Goal: Task Accomplishment & Management: Complete application form

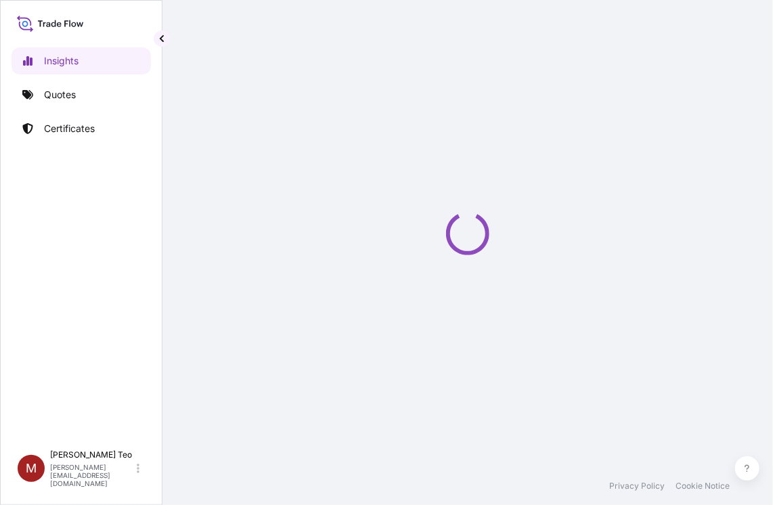
select select "2025"
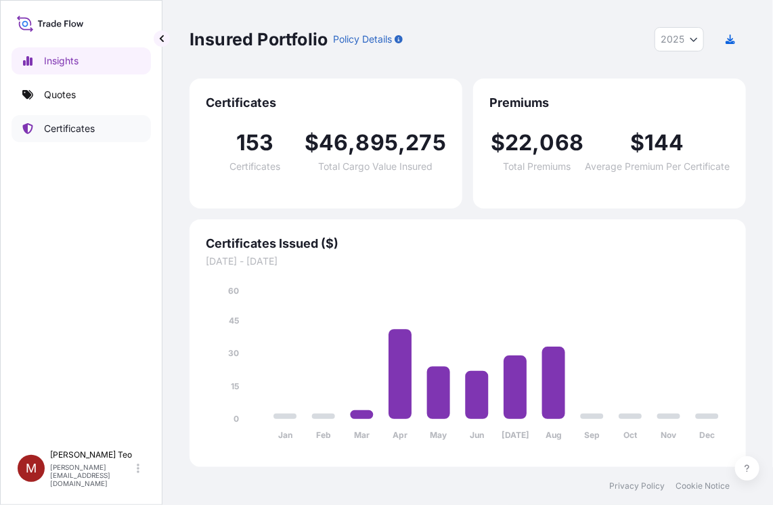
click at [65, 126] on p "Certificates" at bounding box center [69, 129] width 51 height 14
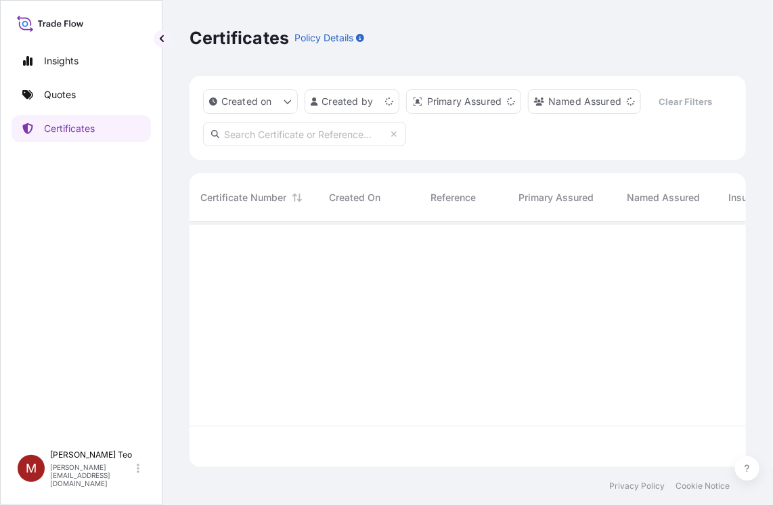
scroll to position [242, 546]
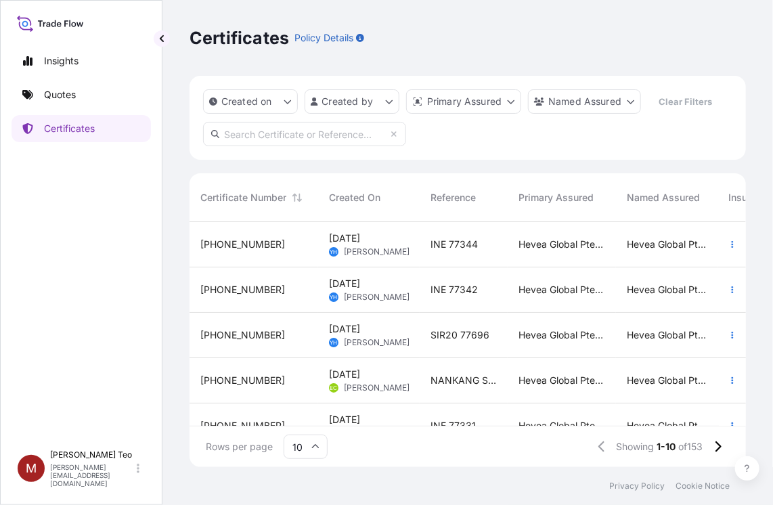
click at [319, 451] on input "10" at bounding box center [306, 447] width 44 height 24
click at [307, 380] on div "25" at bounding box center [305, 381] width 33 height 26
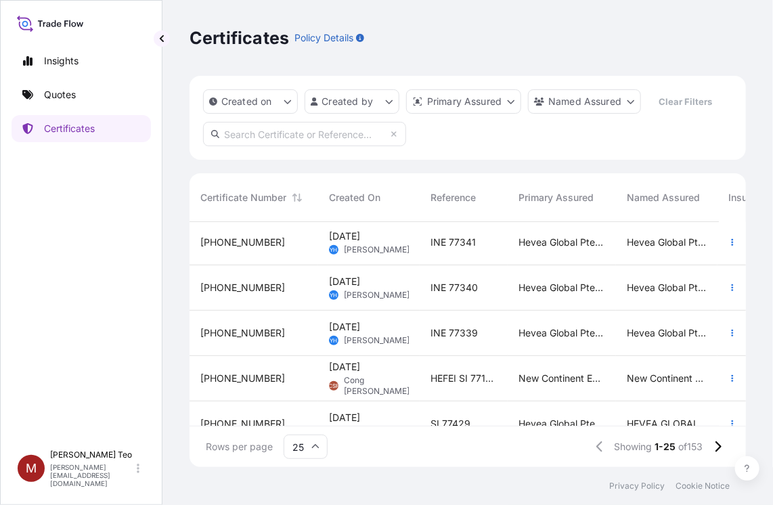
scroll to position [406, 0]
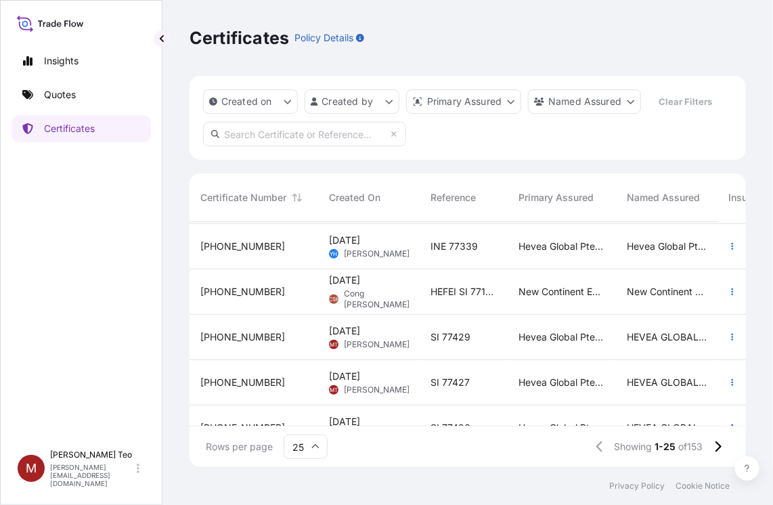
click at [240, 339] on span "[PHONE_NUMBER]" at bounding box center [242, 337] width 85 height 14
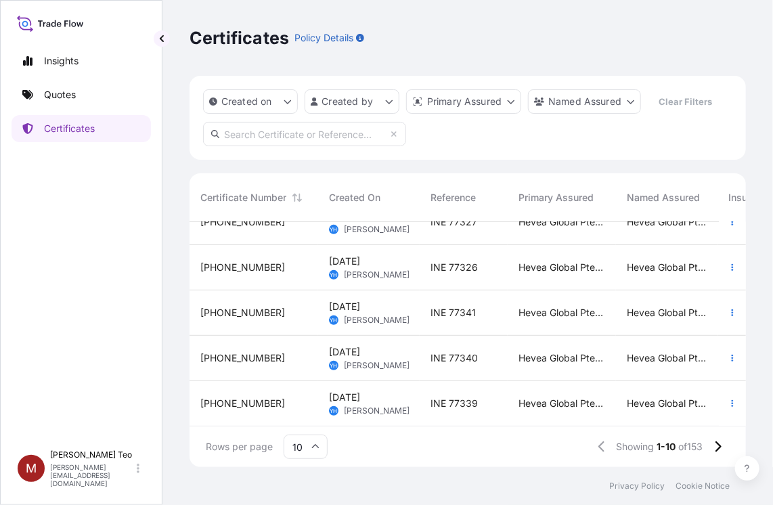
scroll to position [259, 0]
click at [314, 445] on icon at bounding box center [315, 447] width 8 height 8
click at [309, 410] on div "50" at bounding box center [305, 410] width 33 height 26
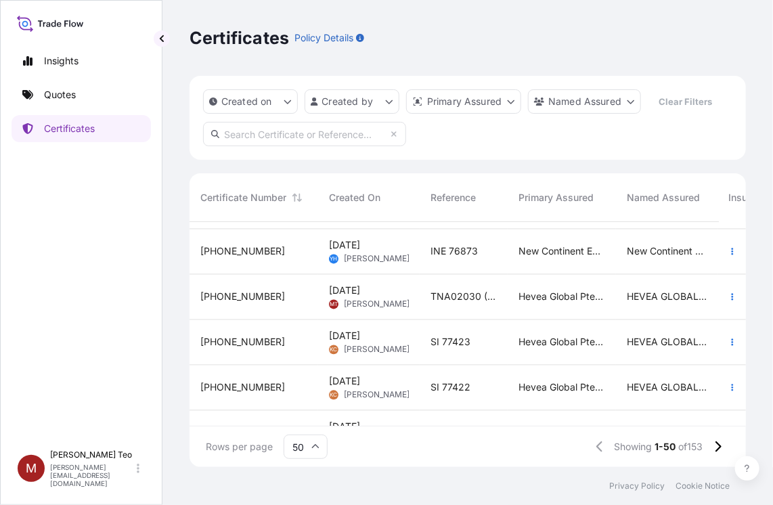
scroll to position [1083, 0]
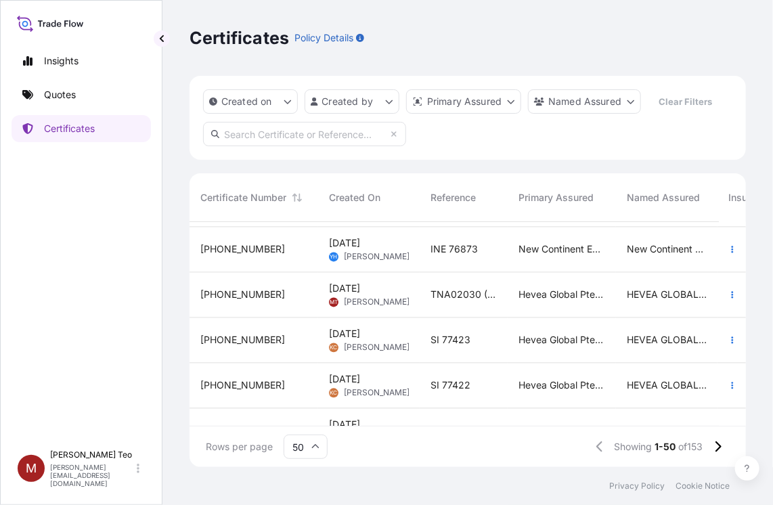
click at [235, 295] on span "[PHONE_NUMBER]" at bounding box center [242, 295] width 85 height 14
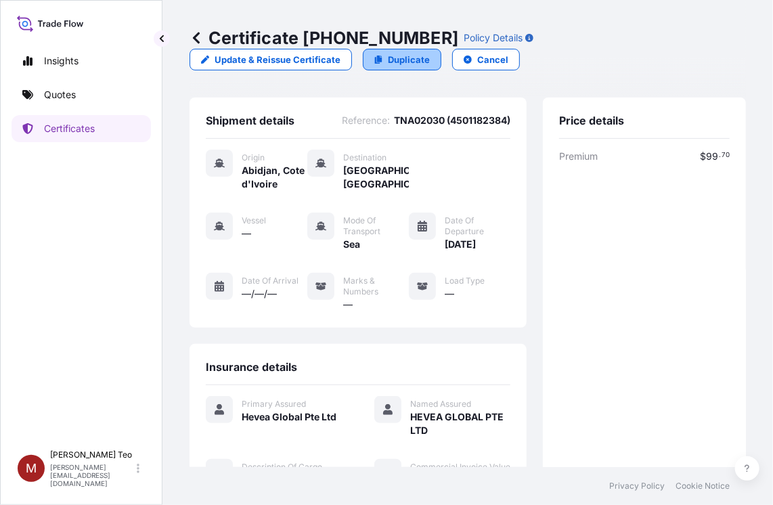
click at [399, 62] on p "Duplicate" at bounding box center [409, 60] width 42 height 14
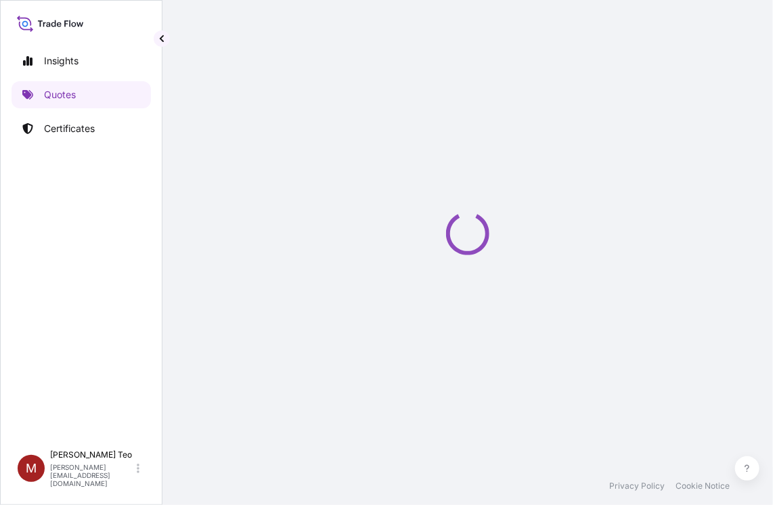
select select "Sea"
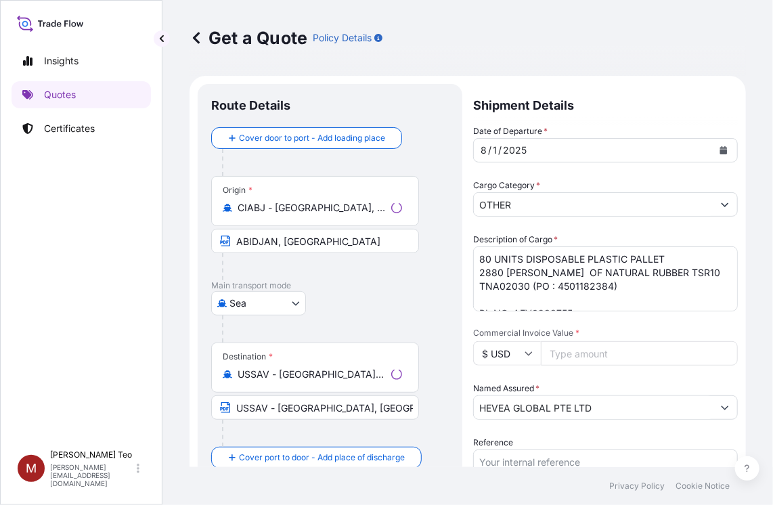
scroll to position [22, 0]
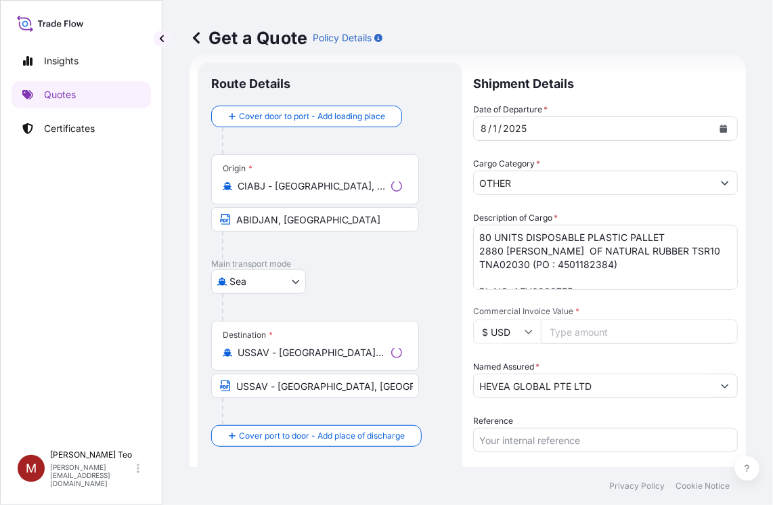
select select "31690"
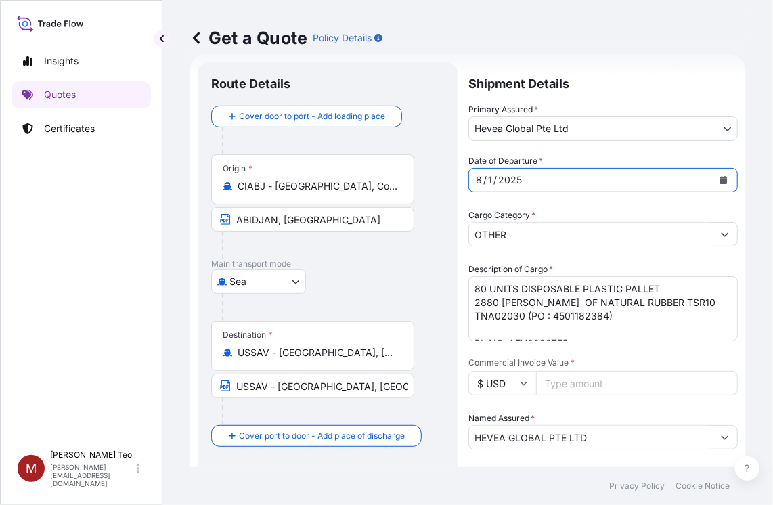
click at [720, 182] on icon "Calendar" at bounding box center [723, 180] width 7 height 8
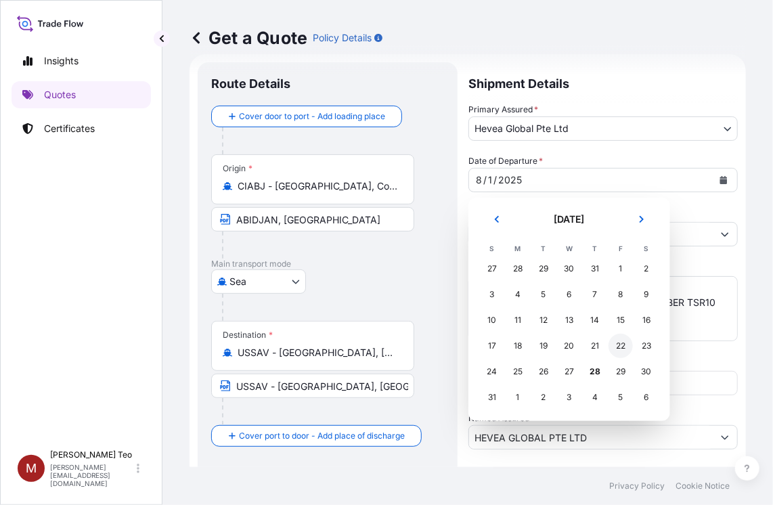
click at [619, 345] on div "22" at bounding box center [621, 346] width 24 height 24
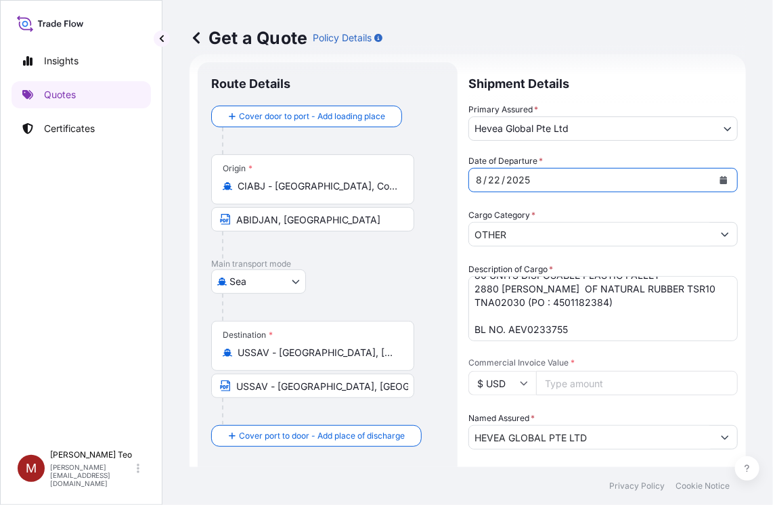
scroll to position [0, 0]
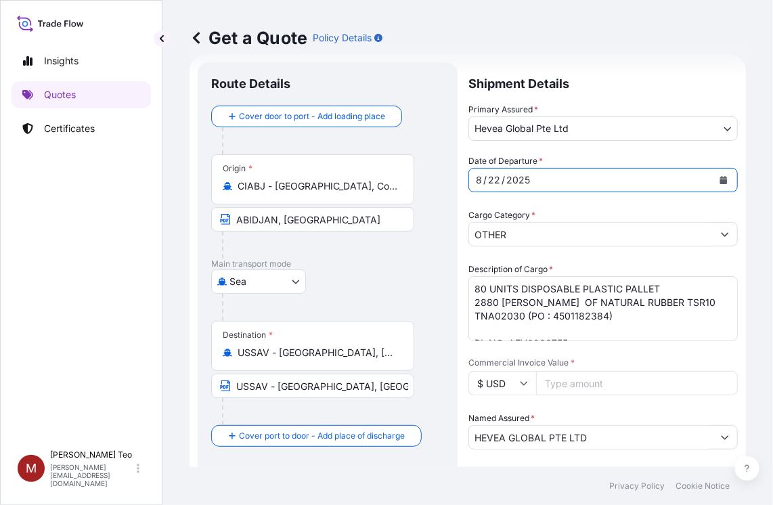
click at [476, 288] on textarea "80 UNITS DISPOSABLE PLASTIC PALLET 2880 [PERSON_NAME] OF NATURAL RUBBER TSR10 T…" at bounding box center [602, 308] width 269 height 65
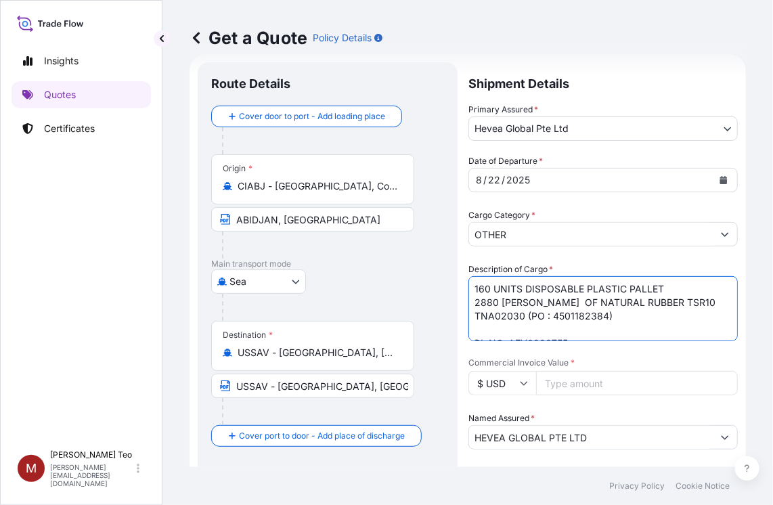
click at [496, 306] on textarea "80 UNITS DISPOSABLE PLASTIC PALLET 2880 [PERSON_NAME] OF NATURAL RUBBER TSR10 T…" at bounding box center [602, 308] width 269 height 65
click at [610, 315] on textarea "80 UNITS DISPOSABLE PLASTIC PALLET 2880 [PERSON_NAME] OF NATURAL RUBBER TSR10 T…" at bounding box center [602, 308] width 269 height 65
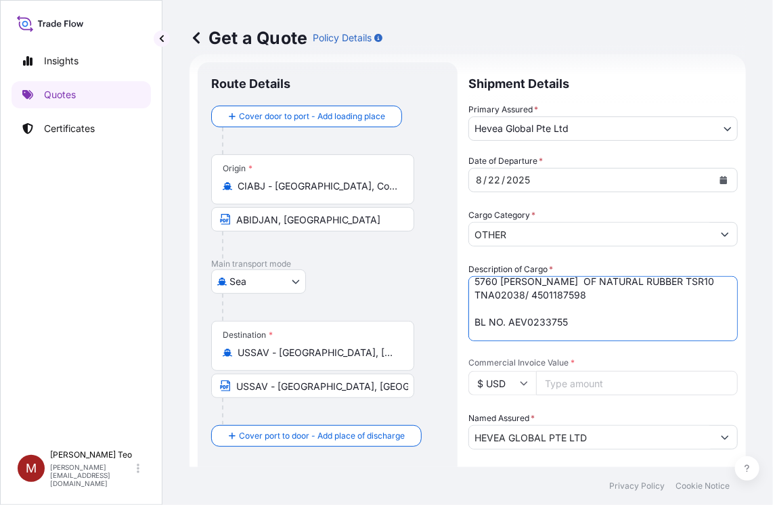
scroll to position [41, 0]
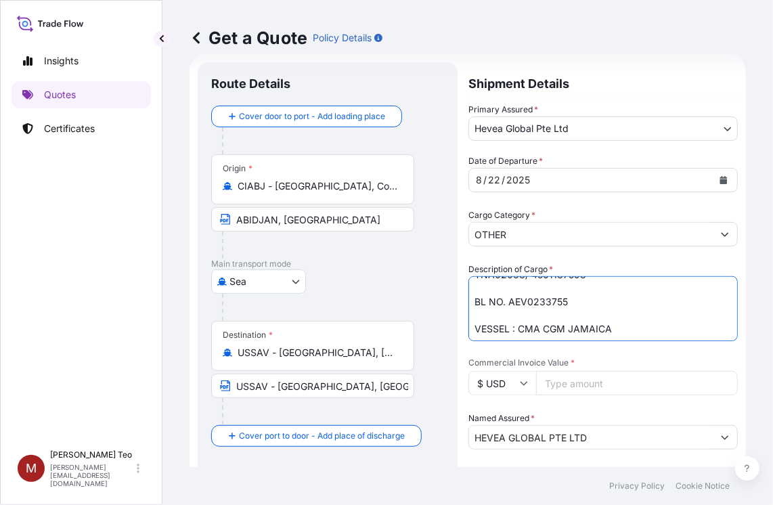
click at [583, 302] on textarea "80 UNITS DISPOSABLE PLASTIC PALLET 2880 [PERSON_NAME] OF NATURAL RUBBER TSR10 T…" at bounding box center [602, 308] width 269 height 65
click at [617, 328] on textarea "80 UNITS DISPOSABLE PLASTIC PALLET 2880 [PERSON_NAME] OF NATURAL RUBBER TSR10 T…" at bounding box center [602, 308] width 269 height 65
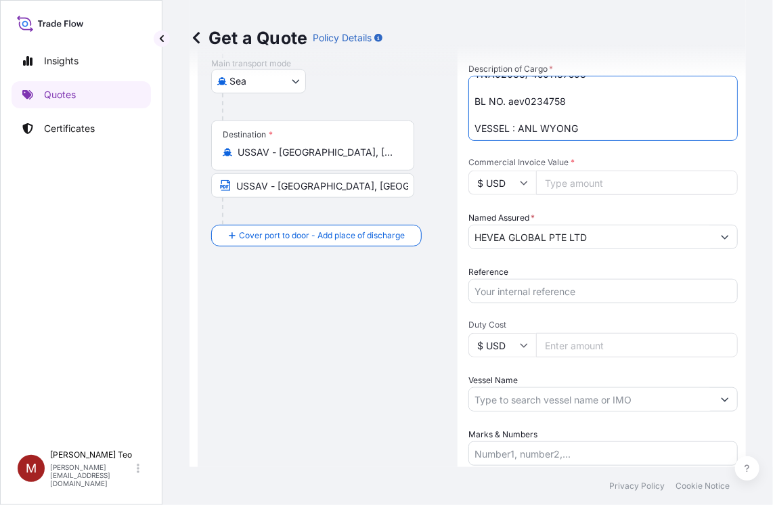
scroll to position [225, 0]
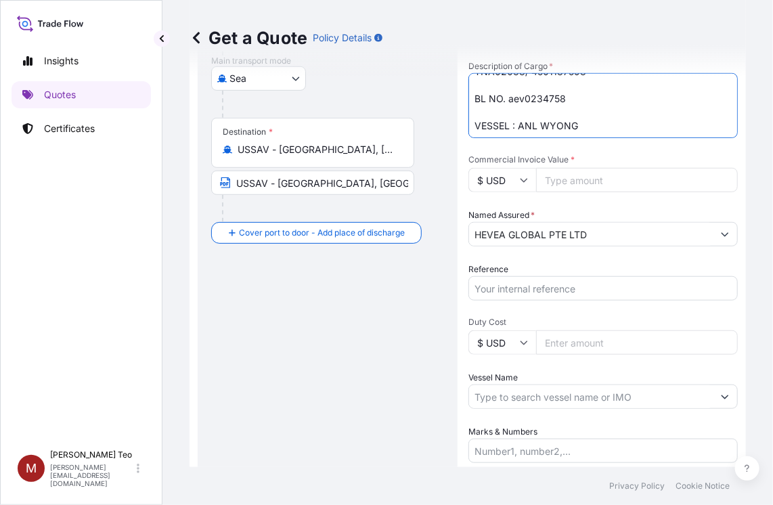
type textarea "160 UNITS DISPOSABLE PLASTIC PALLET 5760 [PERSON_NAME] OF NATURAL RUBBER TSR10 …"
click at [565, 176] on input "Commercial Invoice Value *" at bounding box center [637, 180] width 202 height 24
type input "355824.00"
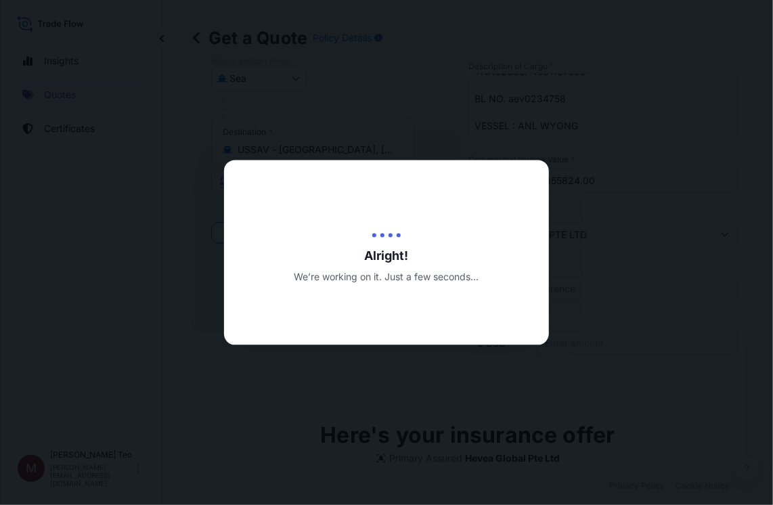
type input "[DATE]"
select select "Sea"
select select "31690"
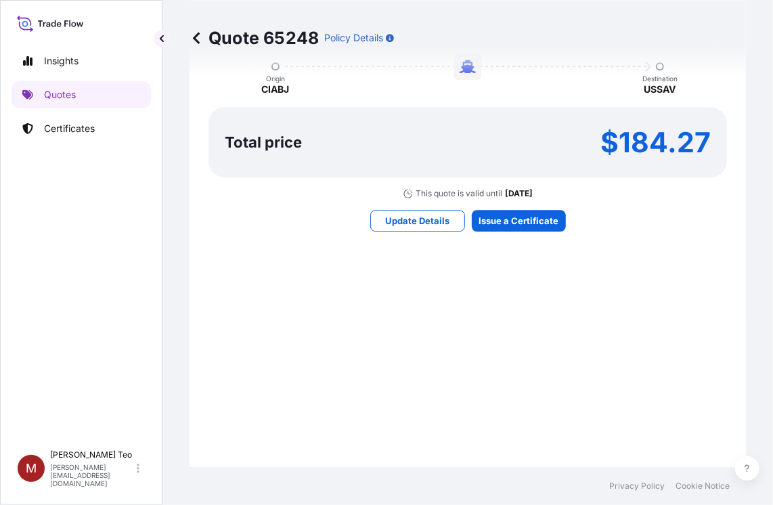
scroll to position [1216, 0]
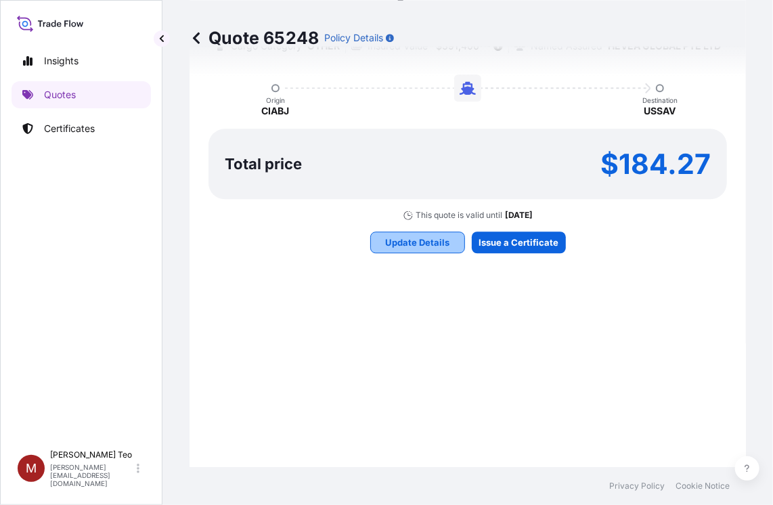
click at [399, 236] on p "Update Details" at bounding box center [417, 243] width 64 height 14
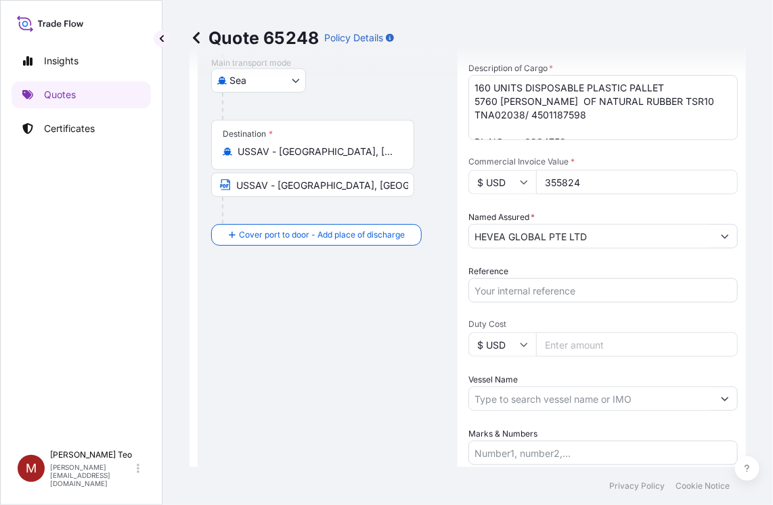
scroll to position [225, 0]
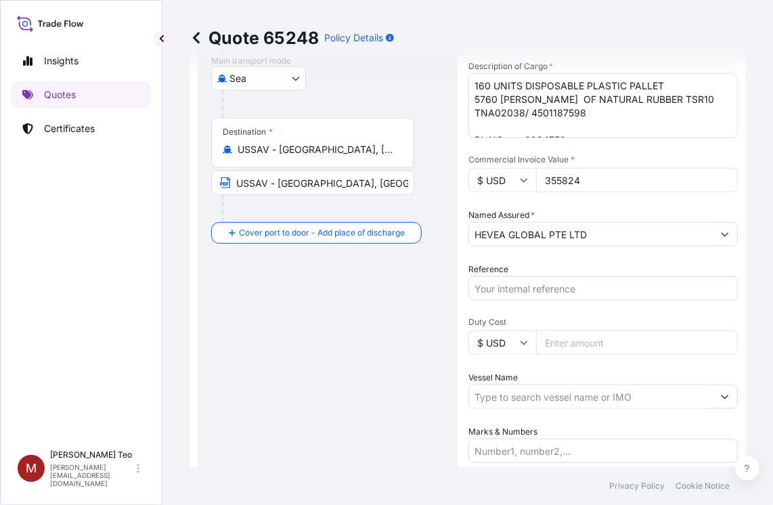
click at [489, 282] on input "Reference" at bounding box center [602, 288] width 269 height 24
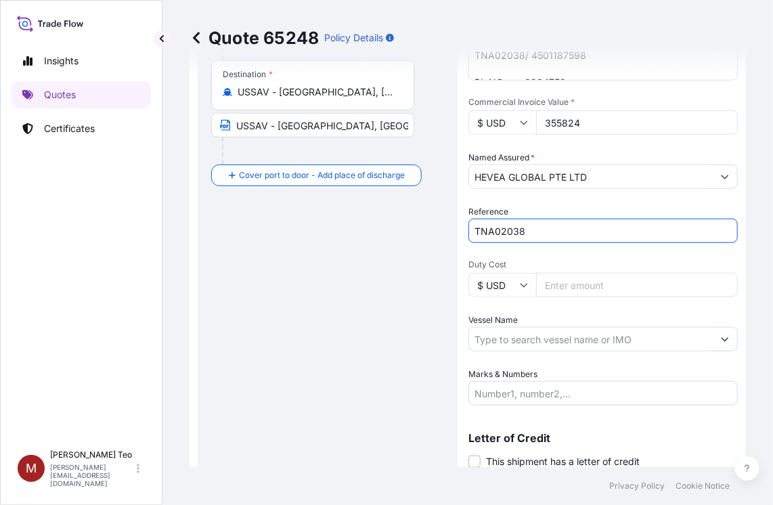
scroll to position [360, 0]
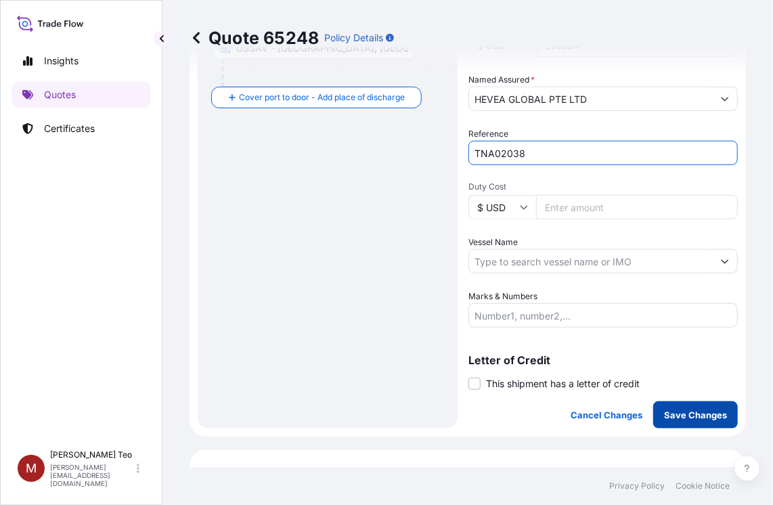
type input "TNA02038"
click at [665, 410] on p "Save Changes" at bounding box center [695, 415] width 63 height 14
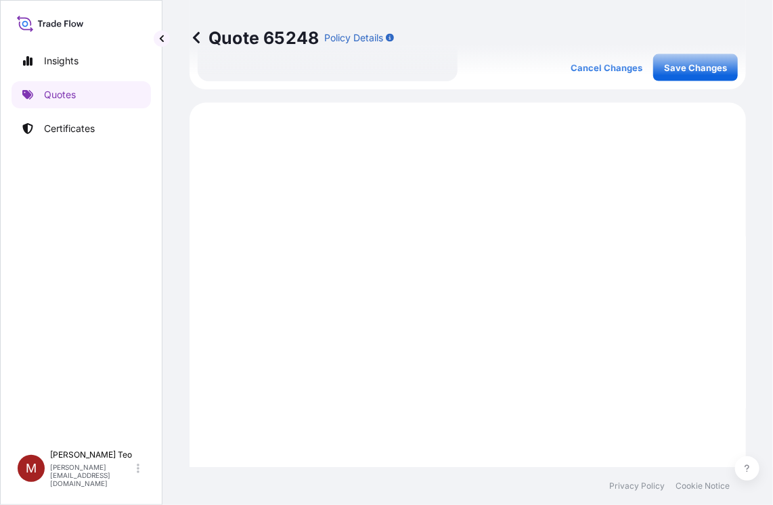
scroll to position [742, 0]
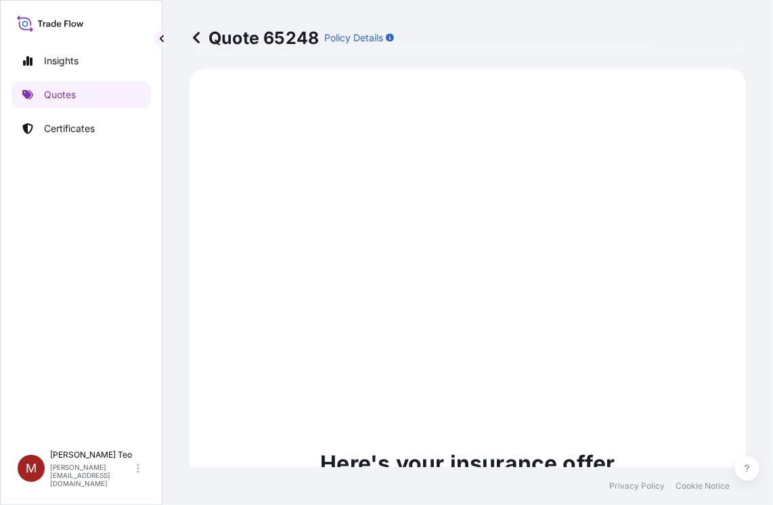
select select "Sea"
select select "31690"
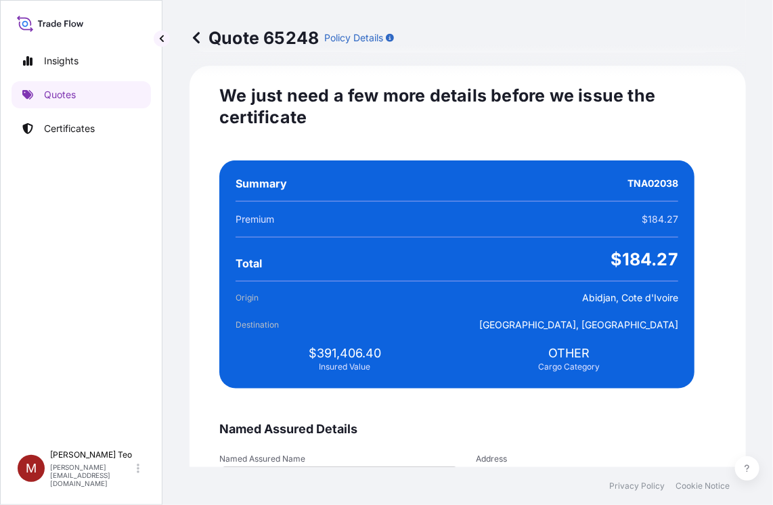
scroll to position [2443, 0]
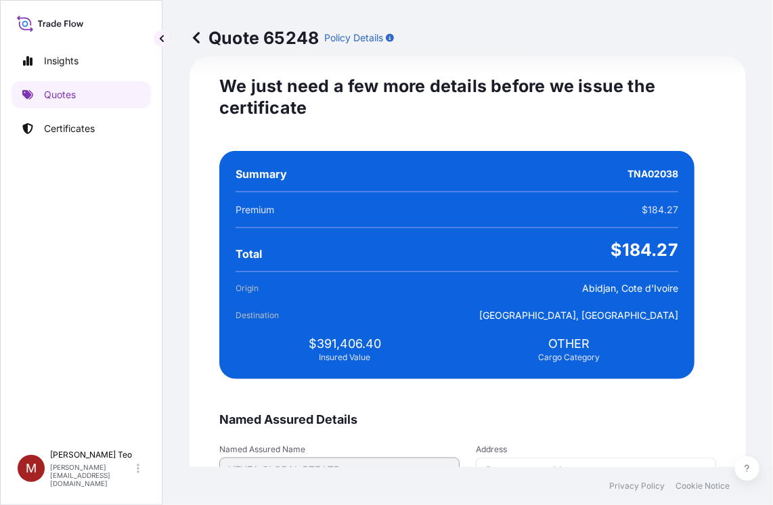
click at [340, 248] on div "Total $184.27" at bounding box center [457, 250] width 443 height 22
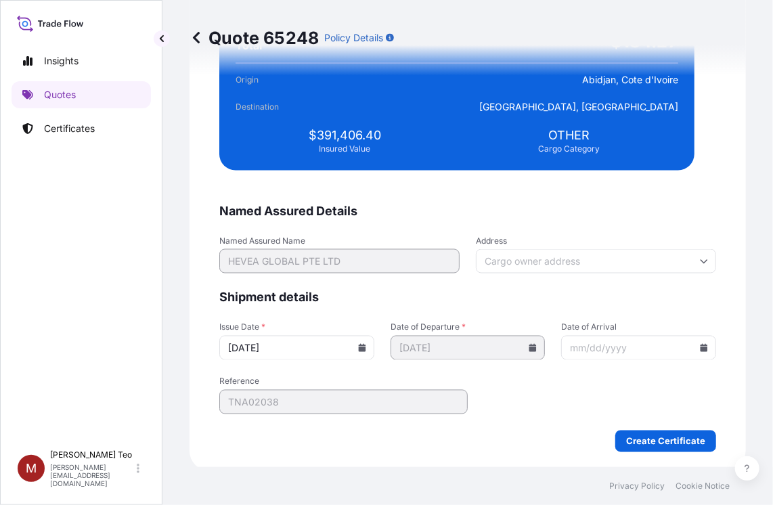
scroll to position [2652, 0]
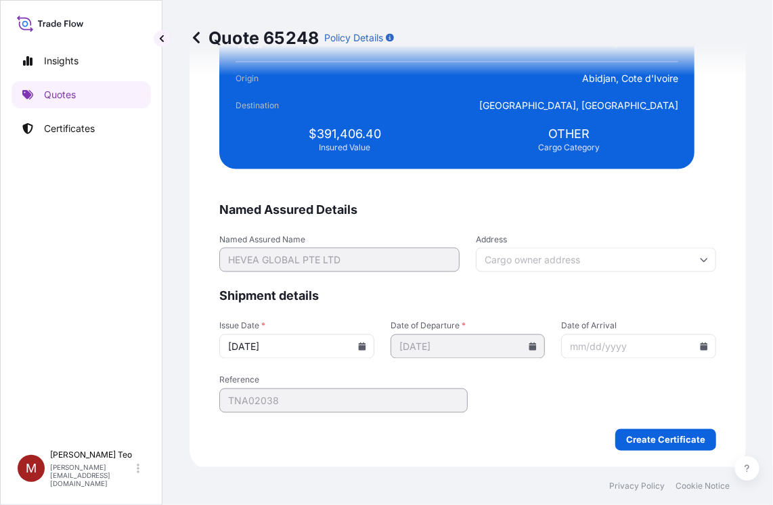
click at [361, 343] on icon at bounding box center [362, 347] width 8 height 8
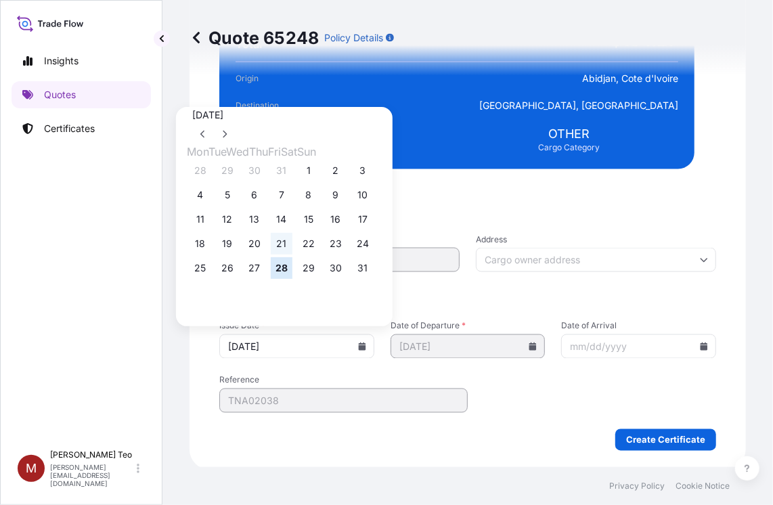
click at [291, 248] on button "21" at bounding box center [282, 244] width 22 height 22
type input "[DATE]"
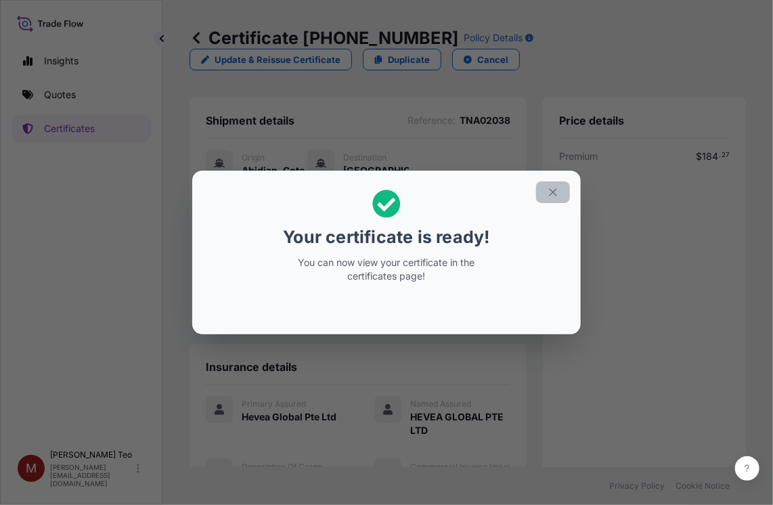
click at [555, 190] on icon "button" at bounding box center [552, 191] width 7 height 7
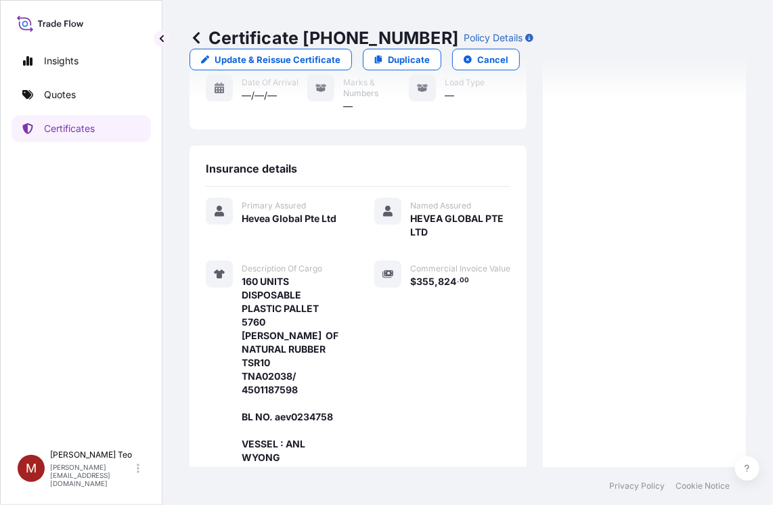
scroll to position [385, 0]
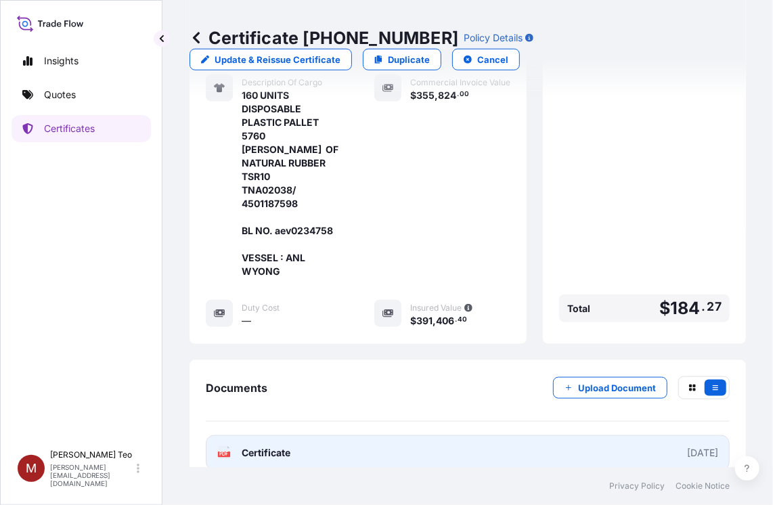
click at [235, 446] on div "PDF Certificate" at bounding box center [253, 453] width 73 height 14
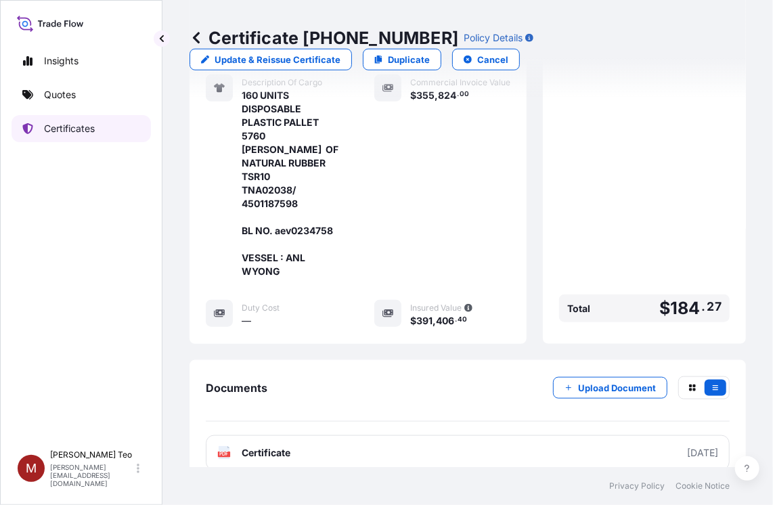
click at [70, 131] on p "Certificates" at bounding box center [69, 129] width 51 height 14
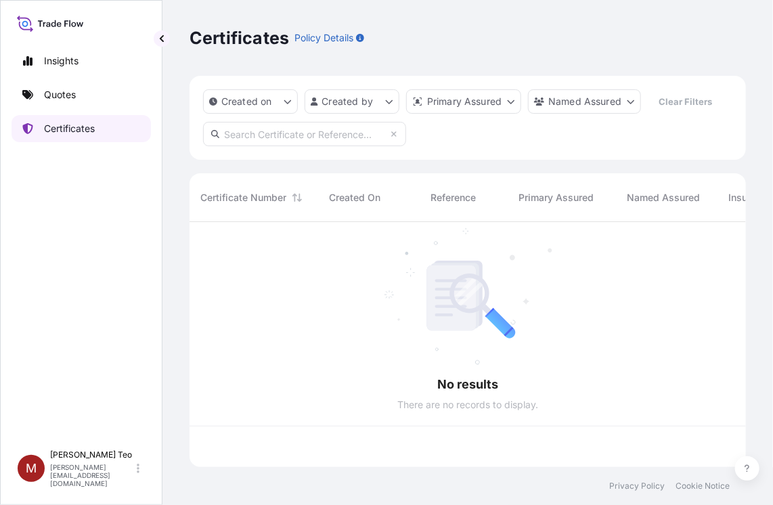
scroll to position [242, 546]
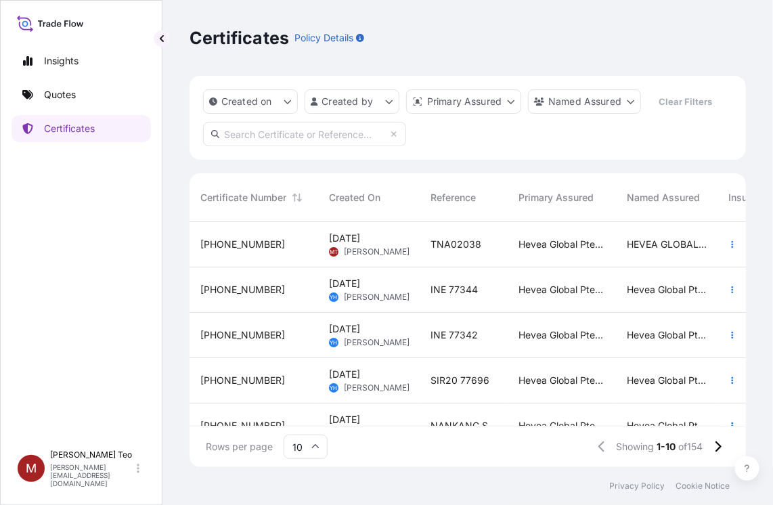
click at [236, 245] on span "[PHONE_NUMBER]" at bounding box center [242, 245] width 85 height 14
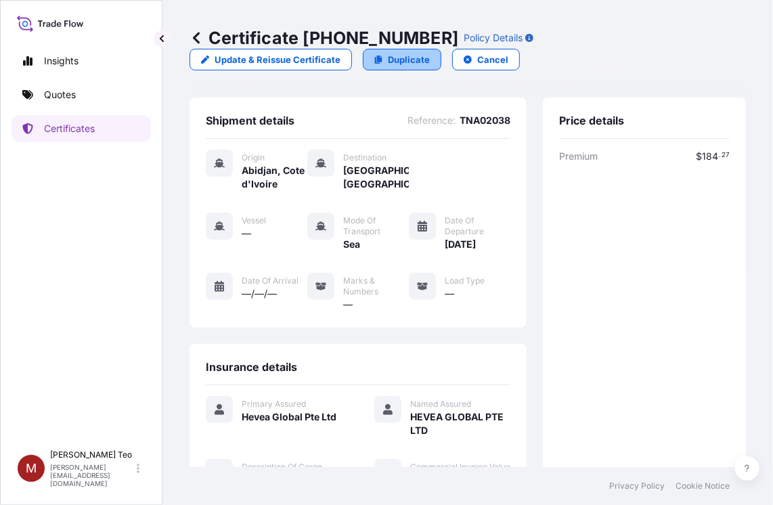
click at [393, 57] on p "Duplicate" at bounding box center [409, 60] width 42 height 14
select select "Sea"
select select "31690"
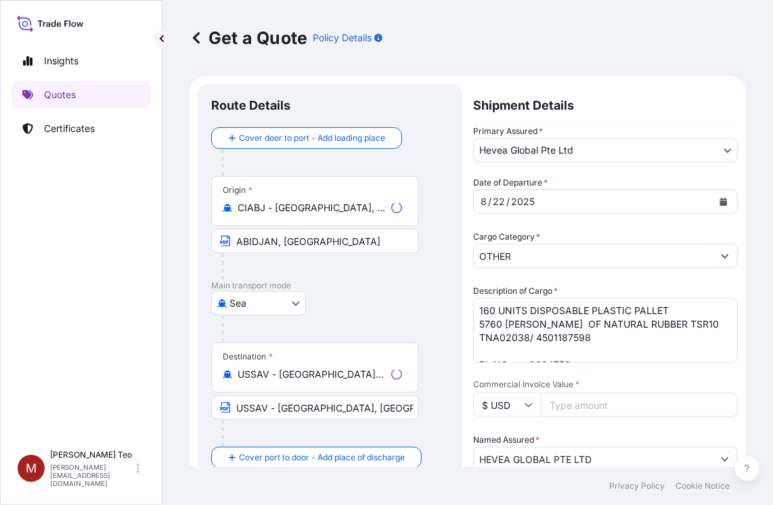
scroll to position [22, 0]
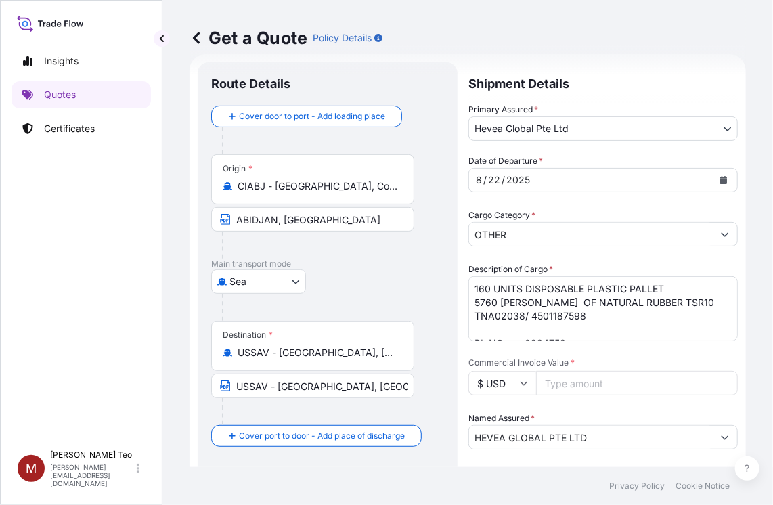
click at [487, 288] on textarea "160 UNITS DISPOSABLE PLASTIC PALLET 5760 [PERSON_NAME] OF NATURAL RUBBER TSR10 …" at bounding box center [602, 308] width 269 height 65
click at [496, 303] on textarea "160 UNITS DISPOSABLE PLASTIC PALLET 5760 [PERSON_NAME] OF NATURAL RUBBER TSR10 …" at bounding box center [602, 308] width 269 height 65
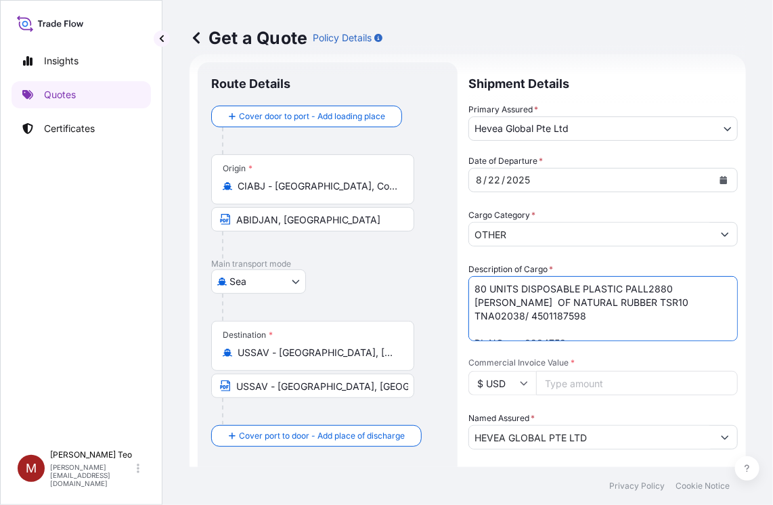
click at [647, 288] on textarea "160 UNITS DISPOSABLE PLASTIC PALLET 5760 [PERSON_NAME] OF NATURAL RUBBER TSR10 …" at bounding box center [602, 308] width 269 height 65
drag, startPoint x: 647, startPoint y: 288, endPoint x: 678, endPoint y: 275, distance: 34.6
click at [647, 288] on textarea "160 UNITS DISPOSABLE PLASTIC PALLET 5760 [PERSON_NAME] OF NATURAL RUBBER TSR10 …" at bounding box center [602, 308] width 269 height 65
click at [584, 315] on textarea "160 UNITS DISPOSABLE PLASTIC PALLET 5760 [PERSON_NAME] OF NATURAL RUBBER TSR10 …" at bounding box center [602, 308] width 269 height 65
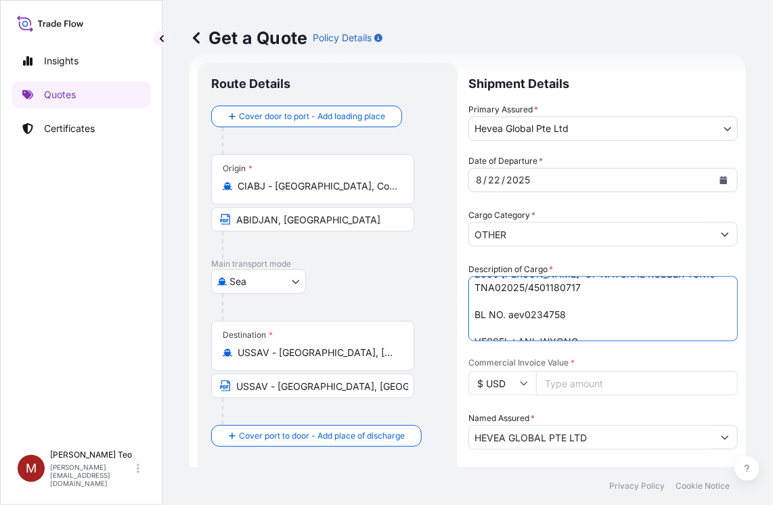
scroll to position [41, 0]
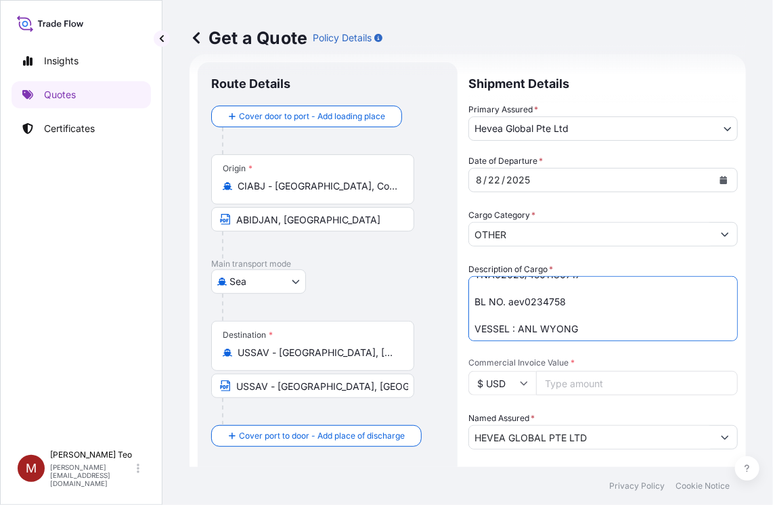
click at [566, 298] on textarea "160 UNITS DISPOSABLE PLASTIC PALLET 5760 [PERSON_NAME] OF NATURAL RUBBER TSR10 …" at bounding box center [602, 308] width 269 height 65
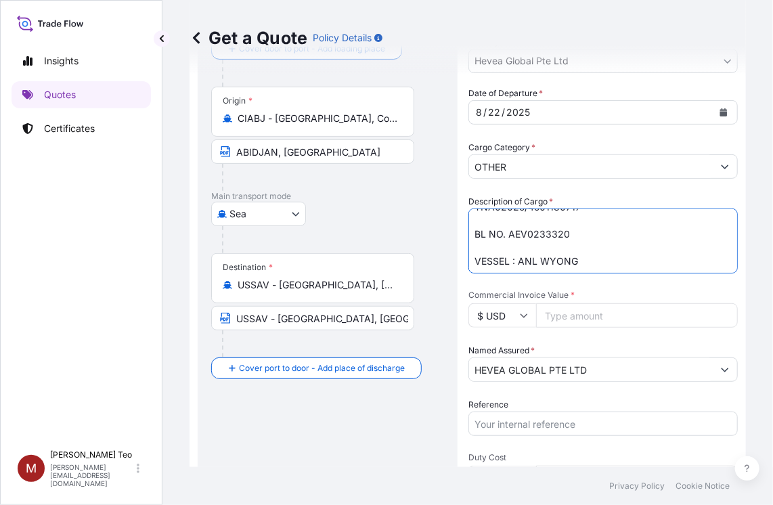
click at [579, 267] on textarea "160 UNITS DISPOSABLE PLASTIC PALLET 5760 [PERSON_NAME] OF NATURAL RUBBER TSR10 …" at bounding box center [602, 241] width 269 height 65
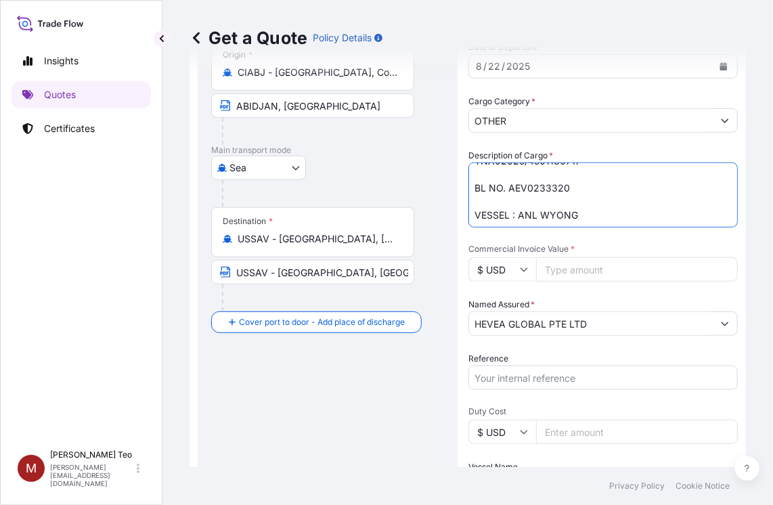
scroll to position [157, 0]
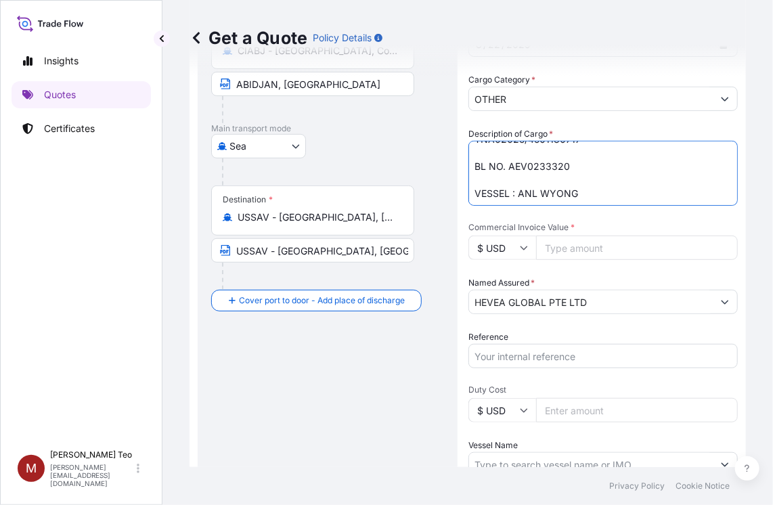
type textarea "80 UNITS DISPOSABLE PLASTIC PALLET 2880 [PERSON_NAME] OF NATURAL RUBBER TSR10 T…"
click at [560, 242] on input "Commercial Invoice Value *" at bounding box center [637, 248] width 202 height 24
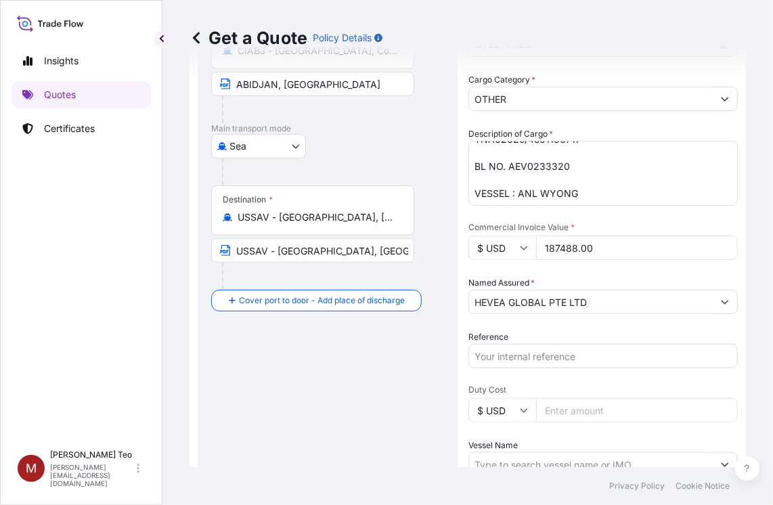
type input "187488.00"
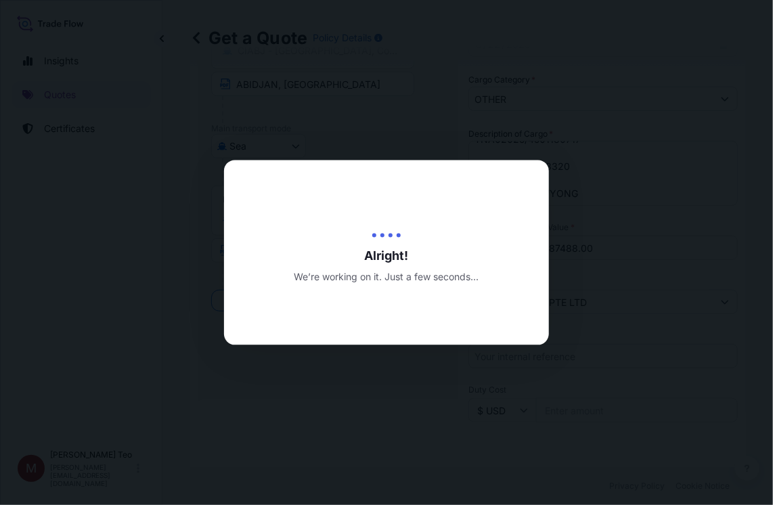
type input "[DATE]"
select select "Sea"
select select "31690"
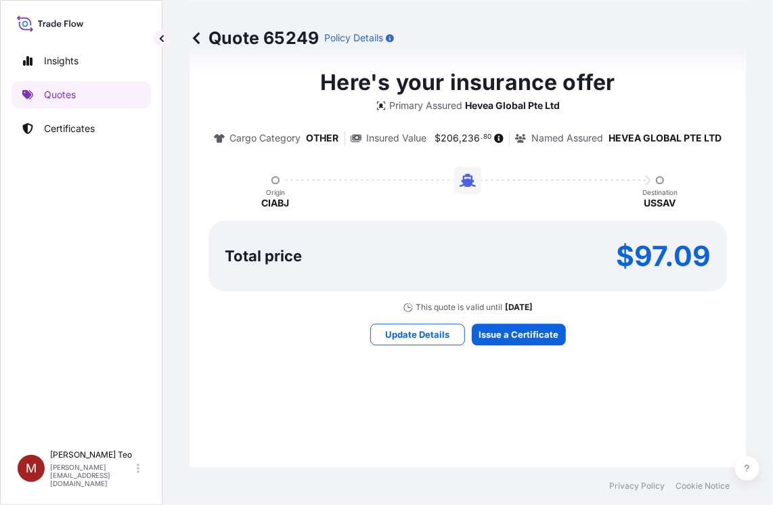
scroll to position [1148, 0]
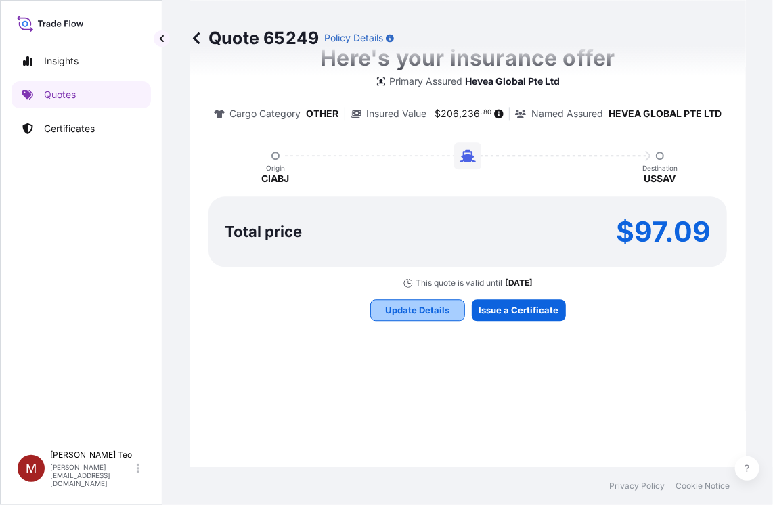
click at [412, 314] on p "Update Details" at bounding box center [417, 310] width 64 height 14
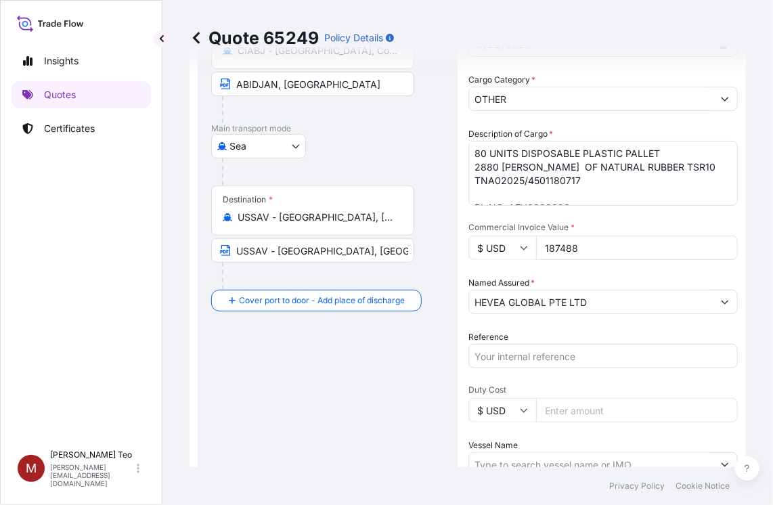
scroll to position [225, 0]
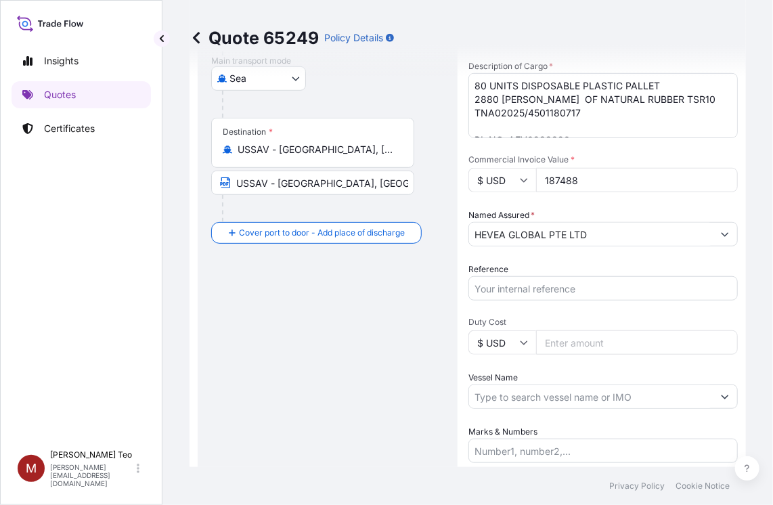
click at [492, 286] on input "Reference" at bounding box center [602, 288] width 269 height 24
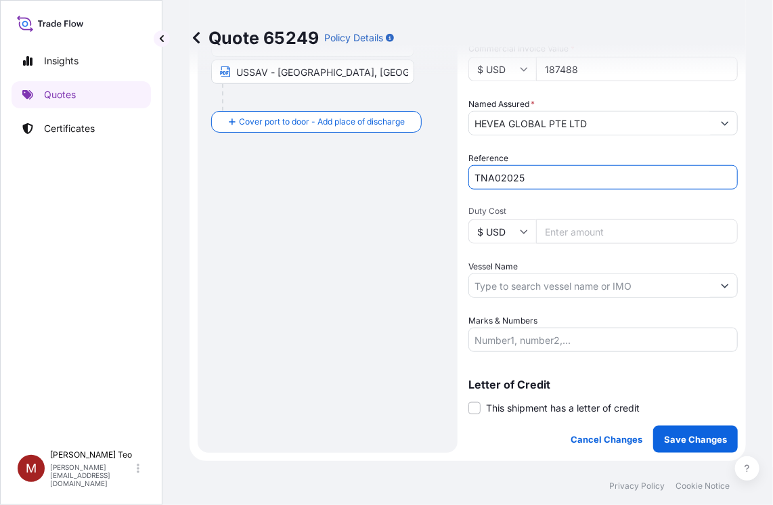
scroll to position [496, 0]
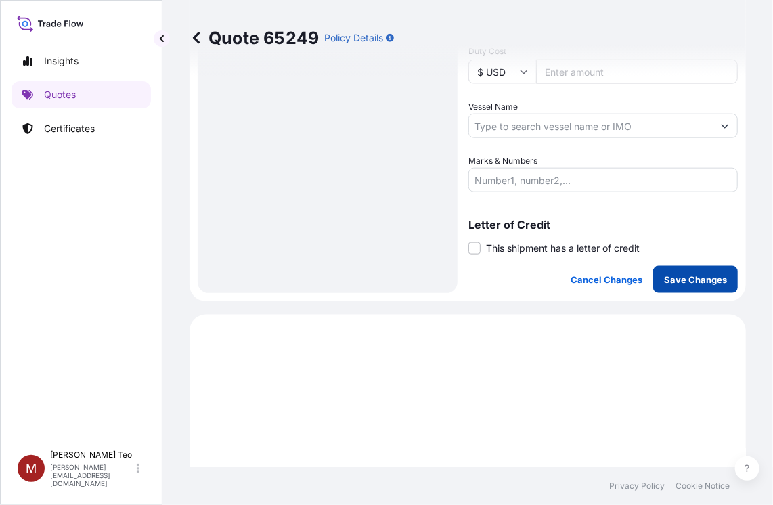
type input "TNA02025"
click at [670, 278] on p "Save Changes" at bounding box center [695, 280] width 63 height 14
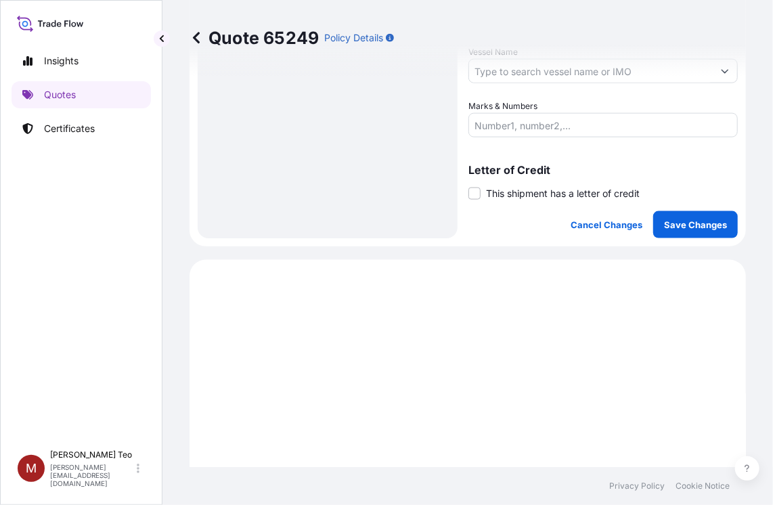
scroll to position [742, 0]
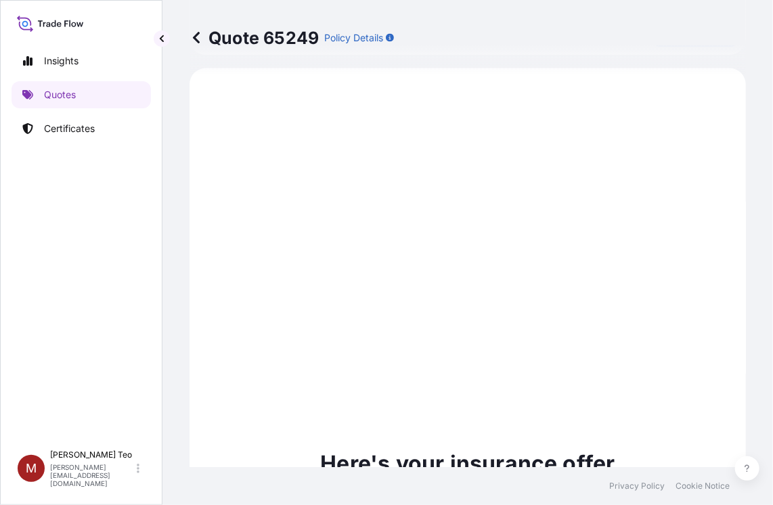
select select "Sea"
select select "31690"
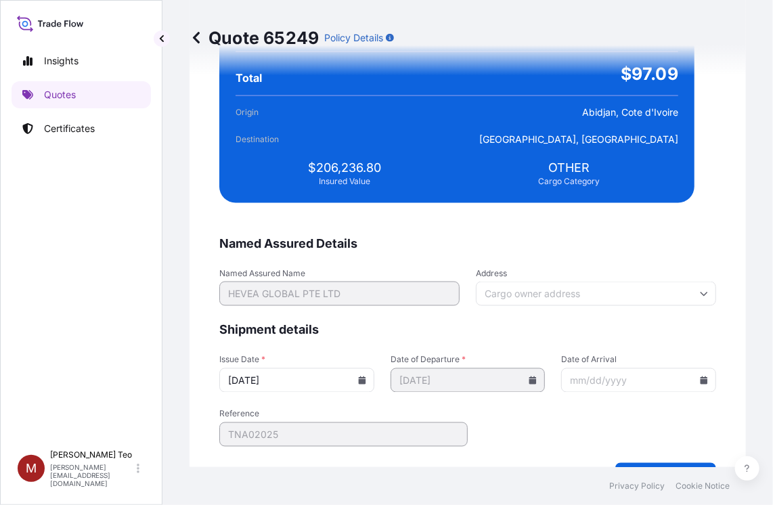
scroll to position [2652, 0]
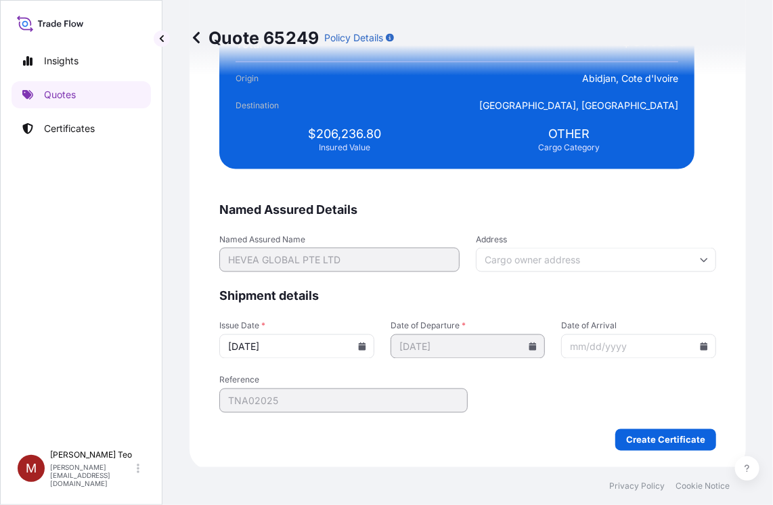
click at [358, 347] on icon at bounding box center [361, 347] width 7 height 8
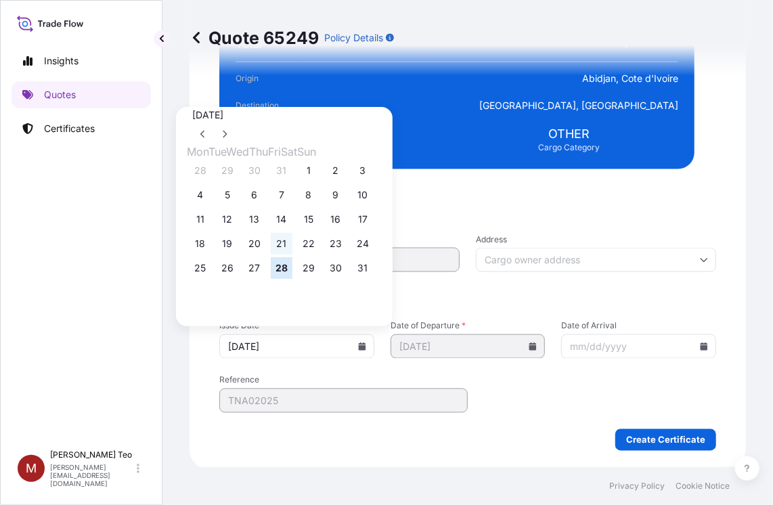
click at [292, 247] on button "21" at bounding box center [282, 244] width 22 height 22
type input "[DATE]"
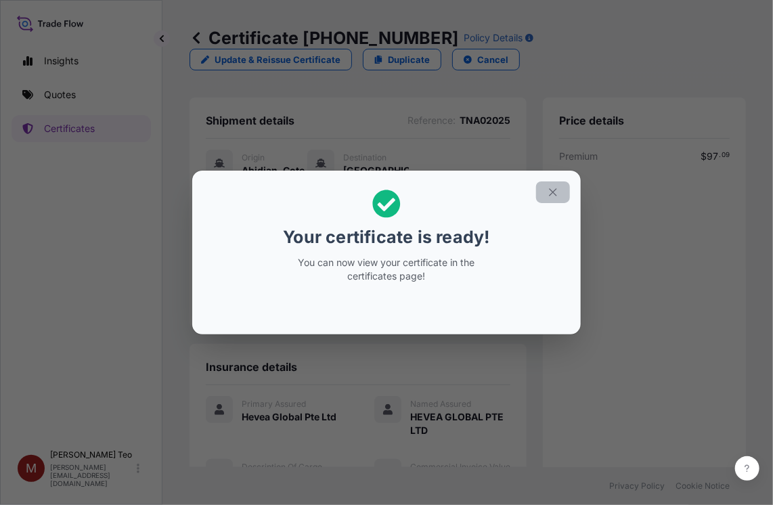
click at [547, 186] on icon "button" at bounding box center [553, 192] width 12 height 12
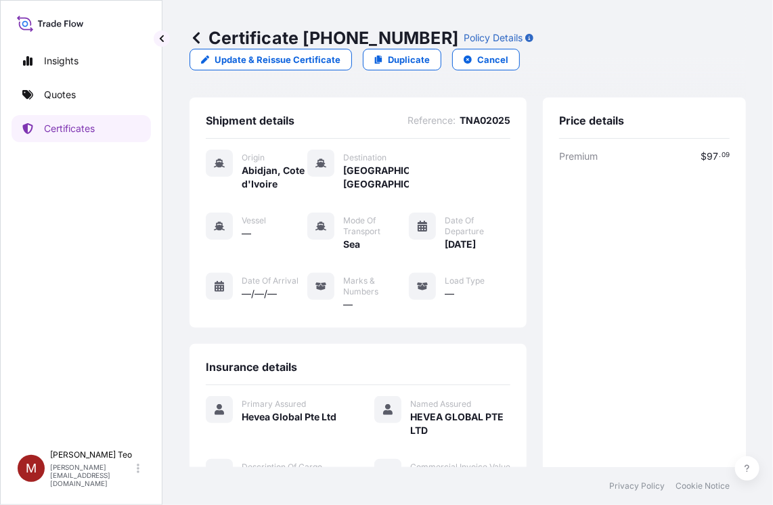
scroll to position [385, 0]
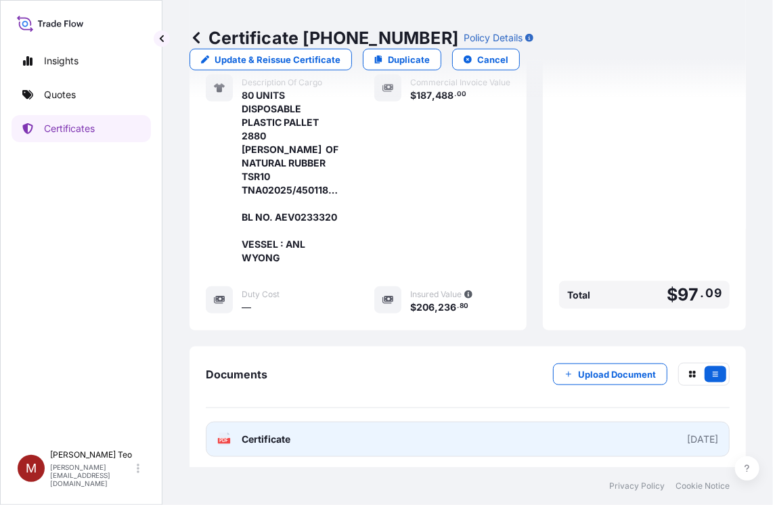
click at [232, 437] on div "PDF Certificate" at bounding box center [253, 440] width 73 height 14
